Goal: Information Seeking & Learning: Find specific fact

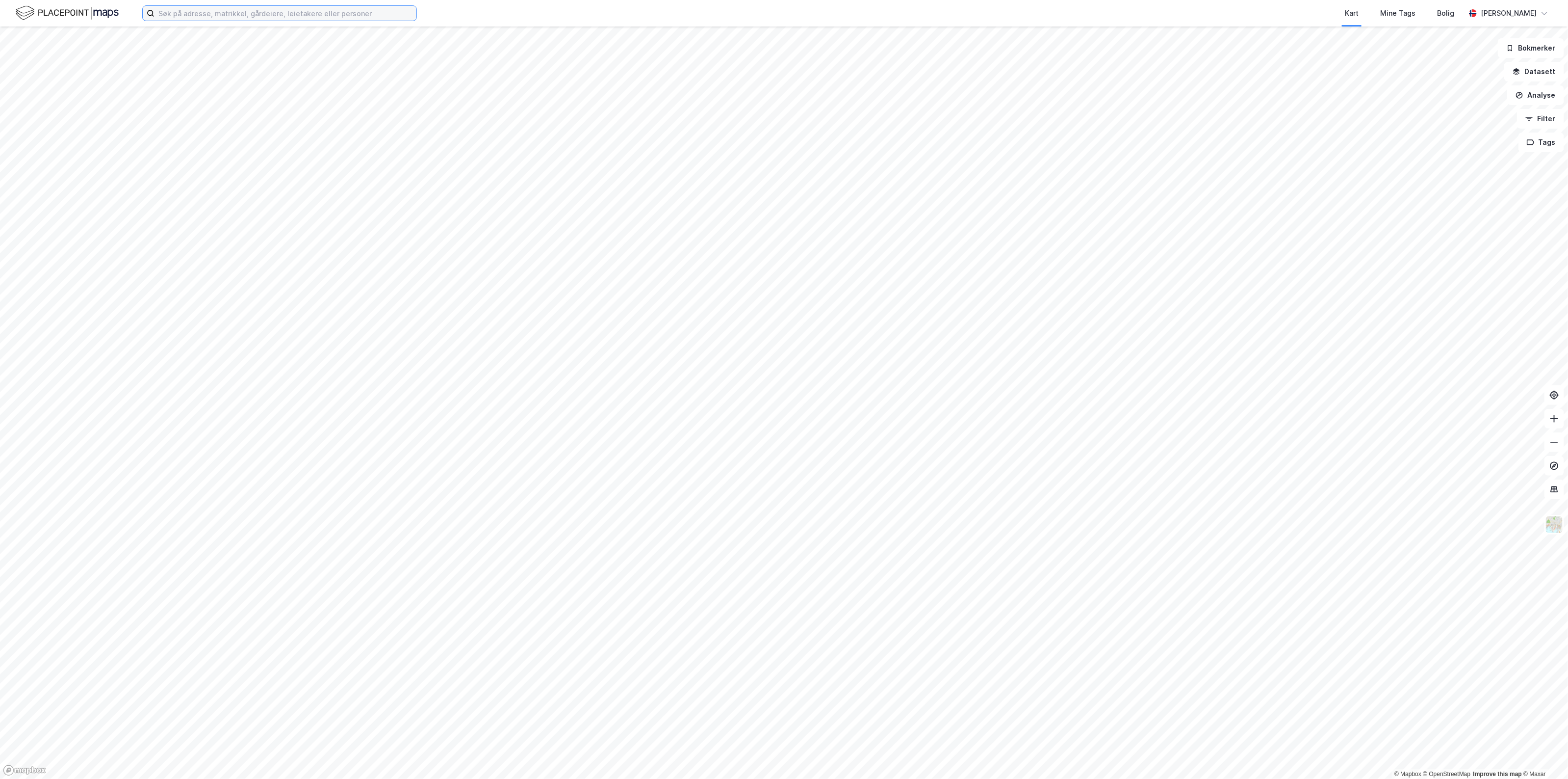
click at [261, 13] on input at bounding box center [285, 13] width 262 height 15
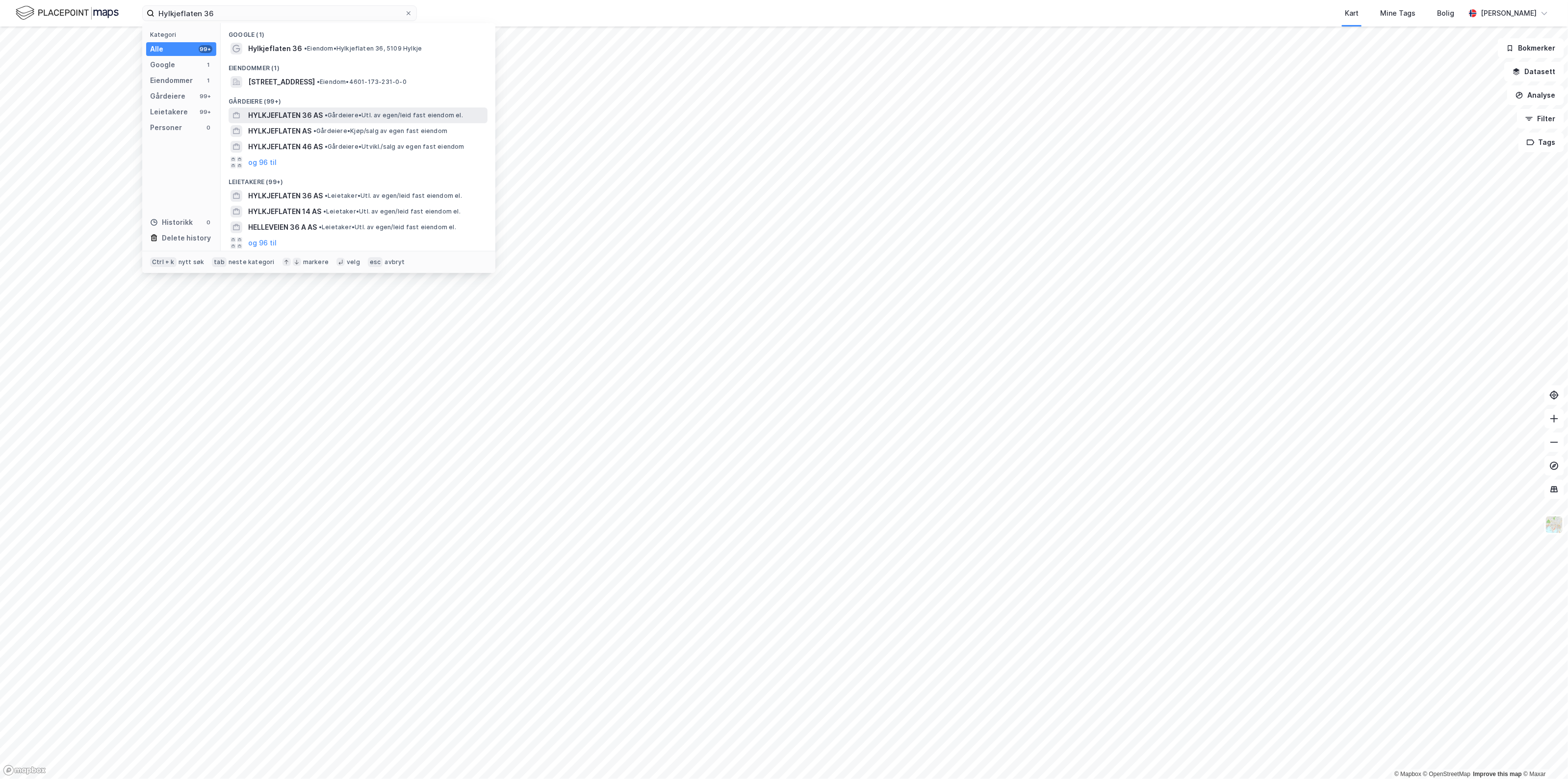
click at [327, 111] on span "•" at bounding box center [326, 115] width 3 height 7
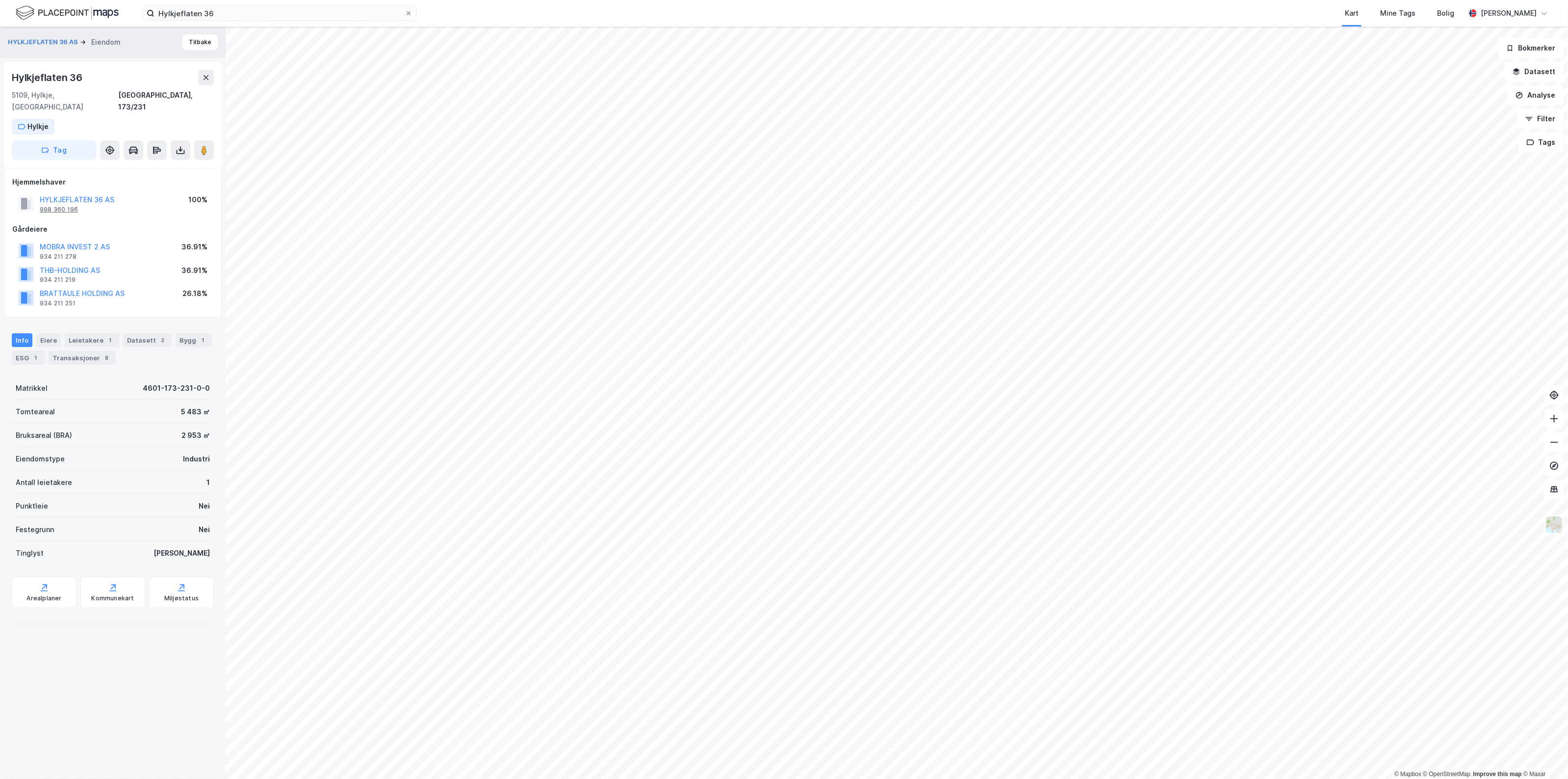
click at [65, 206] on div "998 360 196" at bounding box center [58, 210] width 38 height 8
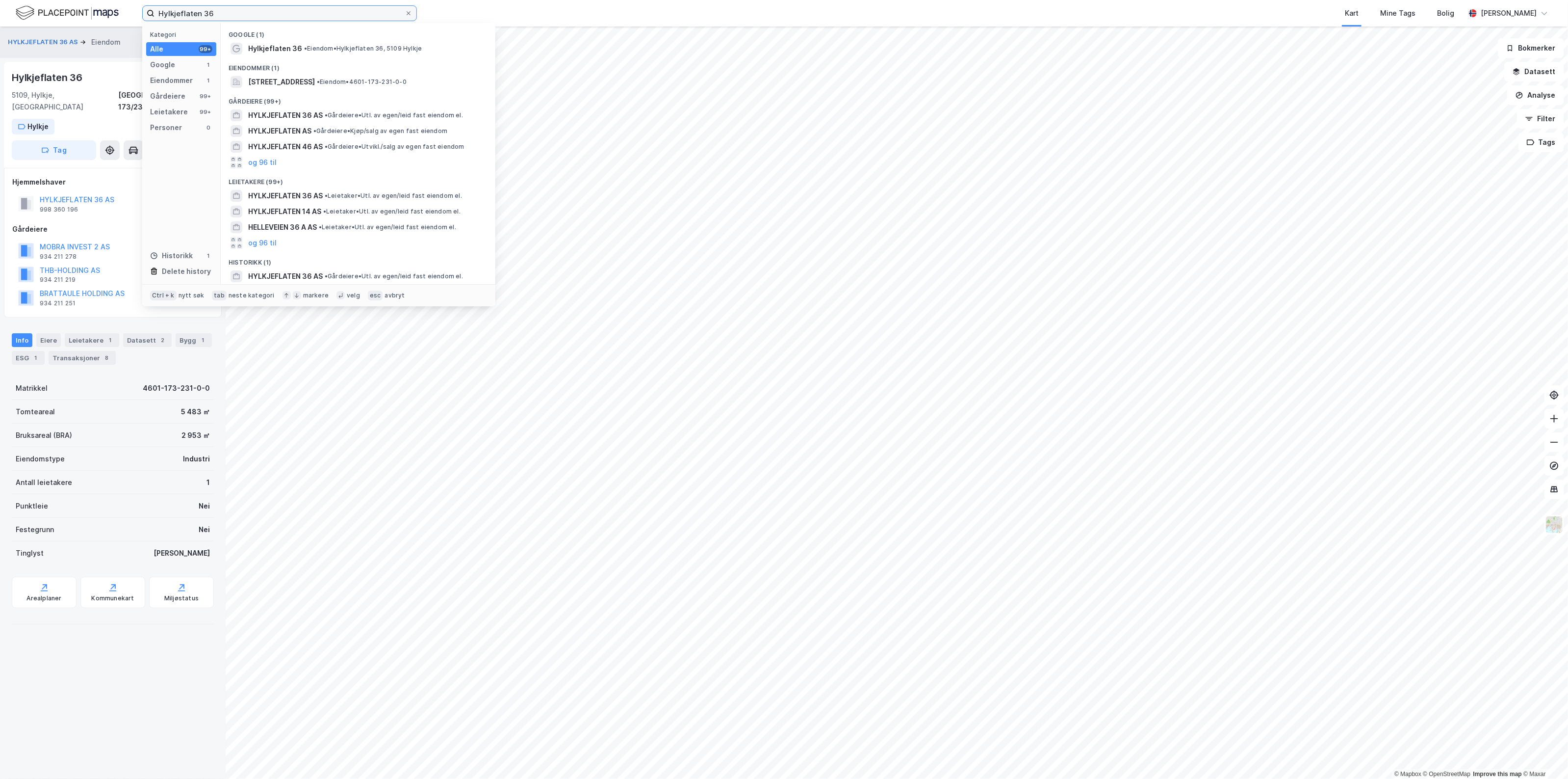
click at [226, 9] on input "Hylkjeflaten 36" at bounding box center [279, 13] width 250 height 15
paste input "998 360 19"
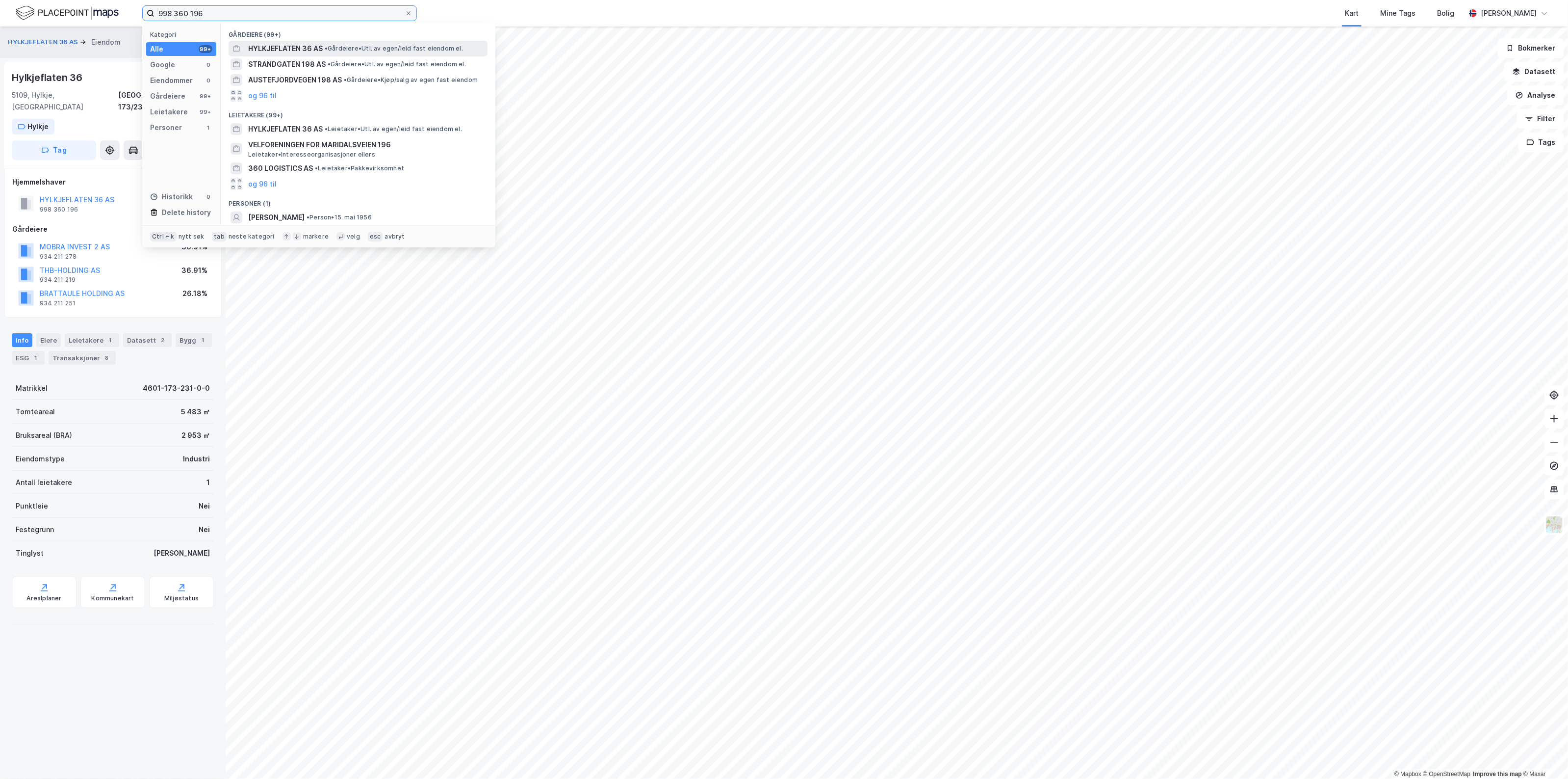
type input "998 360 196"
click at [281, 50] on span "HYLKJEFLATEN 36 AS" at bounding box center [285, 48] width 74 height 12
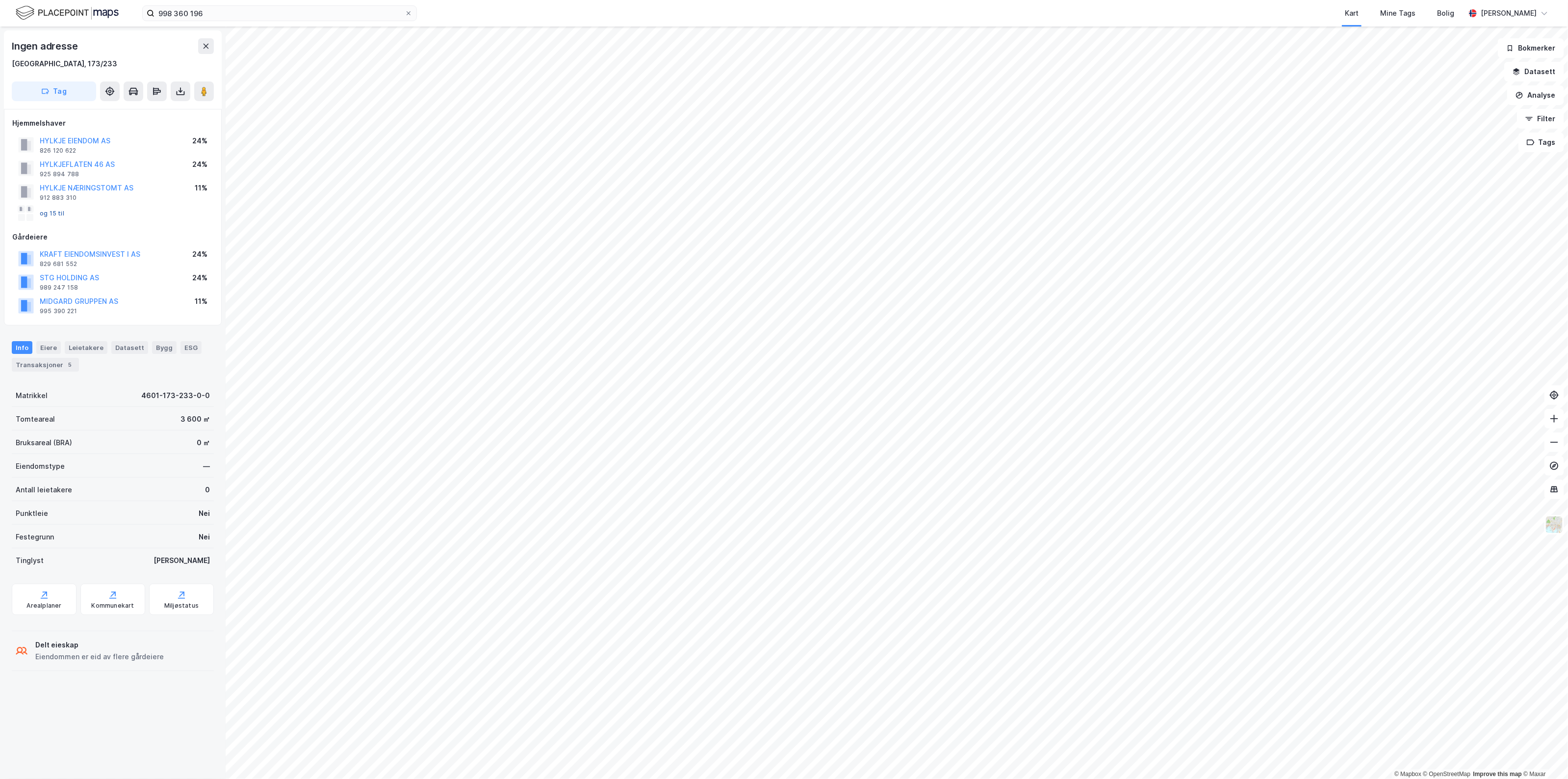
click at [0, 0] on button "og 15 til" at bounding box center [0, 0] width 0 height 0
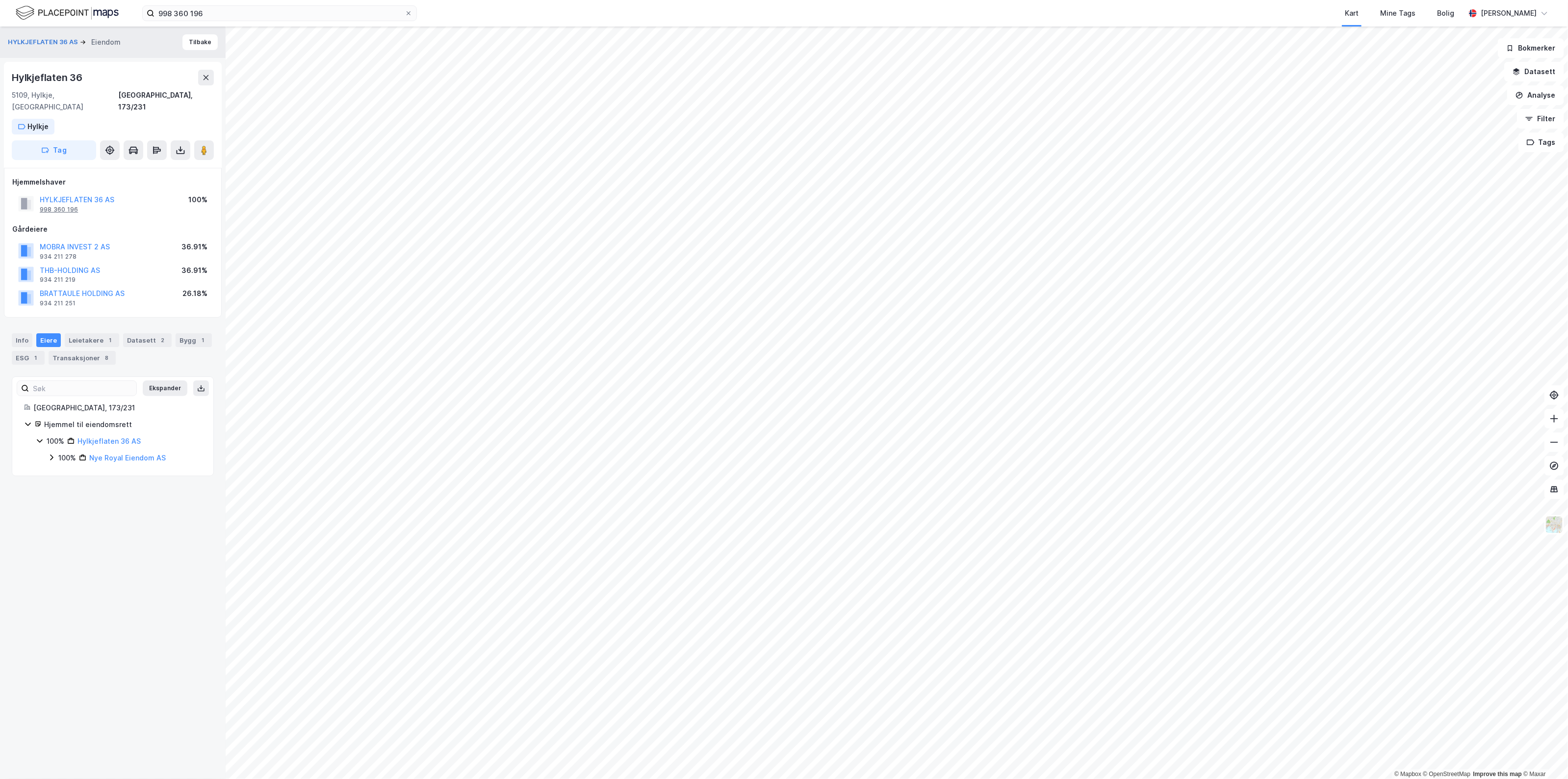
click at [61, 206] on div "998 360 196" at bounding box center [58, 210] width 38 height 8
